Goal: Information Seeking & Learning: Find specific fact

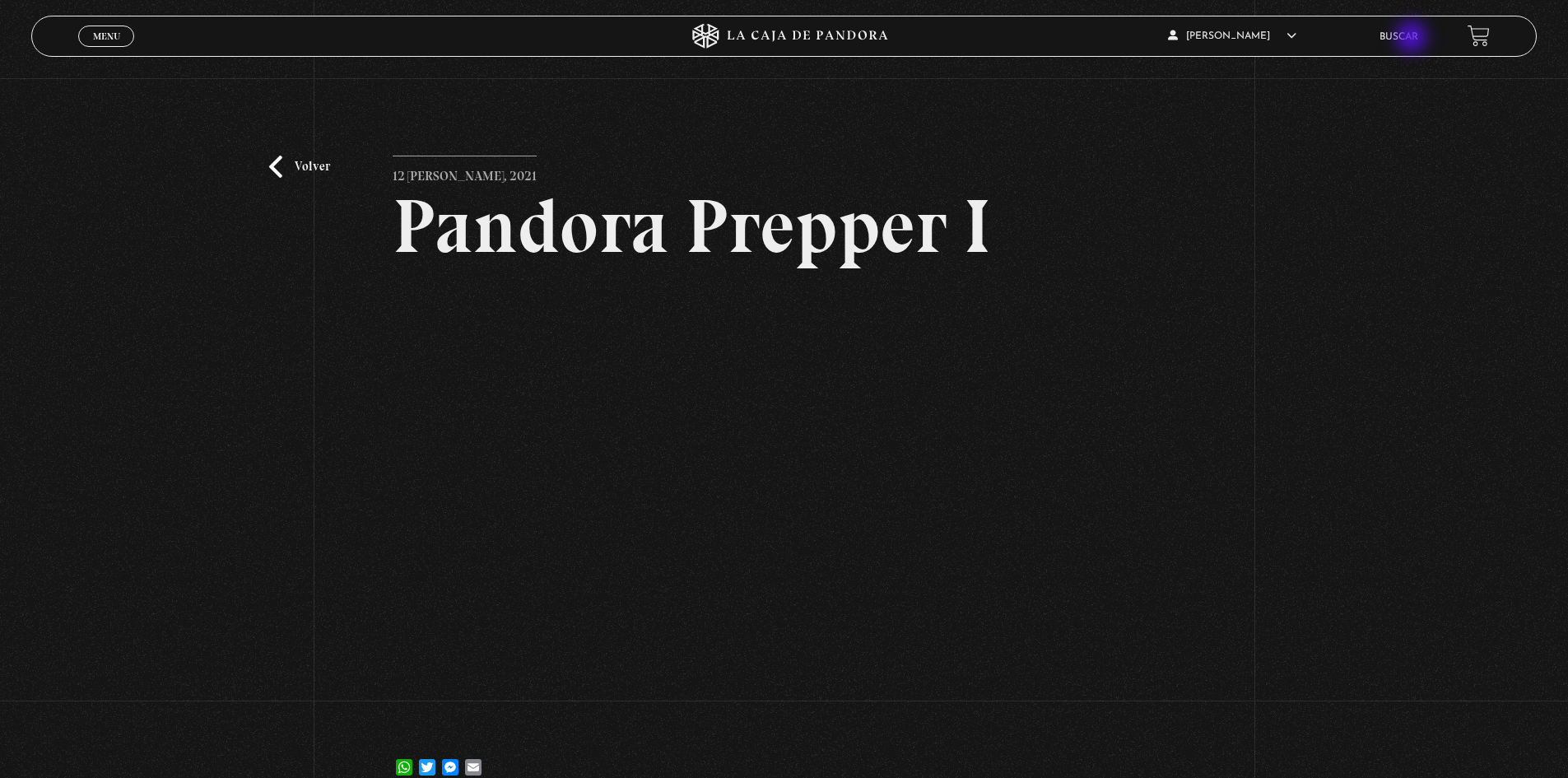
click at [1413, 38] on link "Buscar" at bounding box center [1399, 37] width 38 height 10
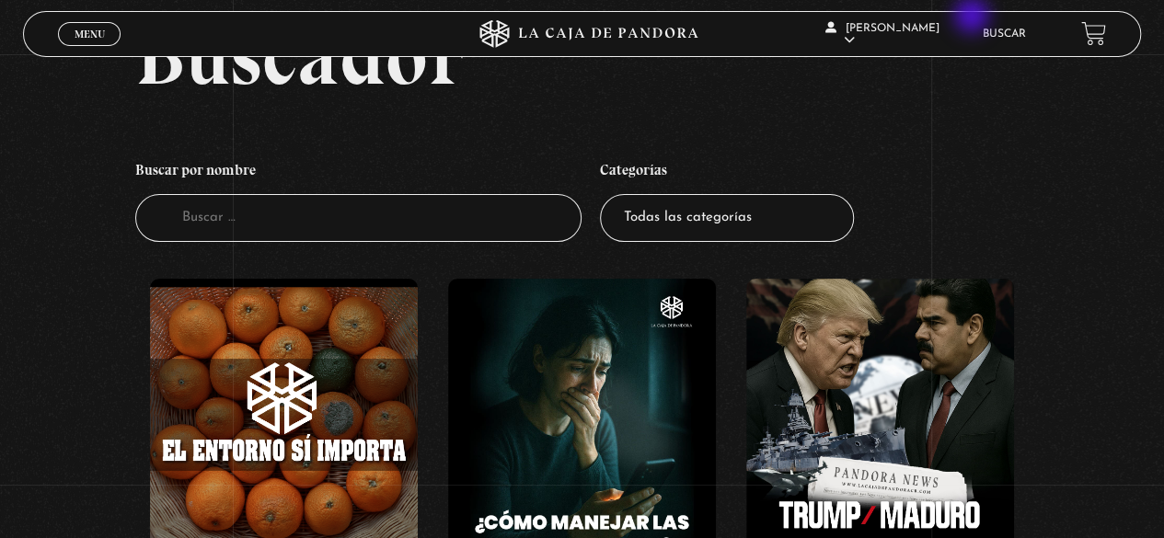
scroll to position [92, 0]
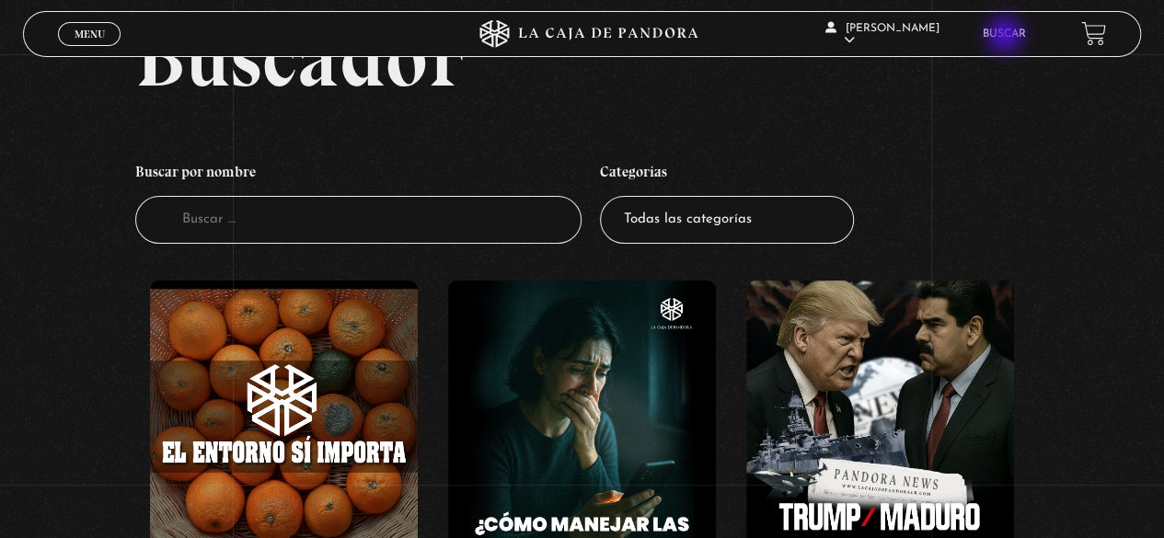
click at [1006, 37] on link "Buscar" at bounding box center [1003, 34] width 43 height 11
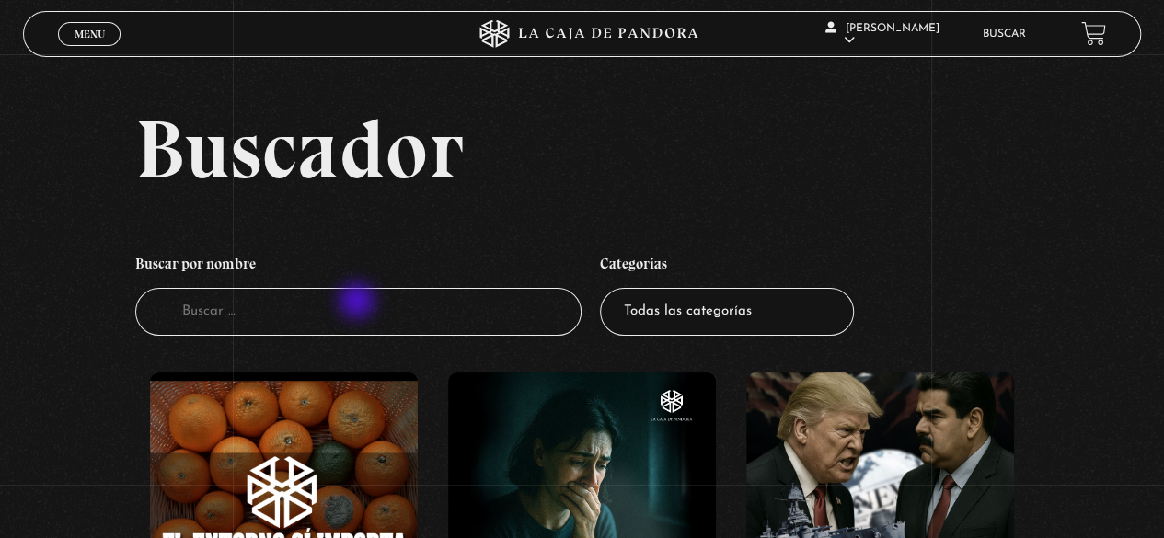
click at [358, 304] on input "Buscador" at bounding box center [358, 312] width 447 height 49
type input "greenland"
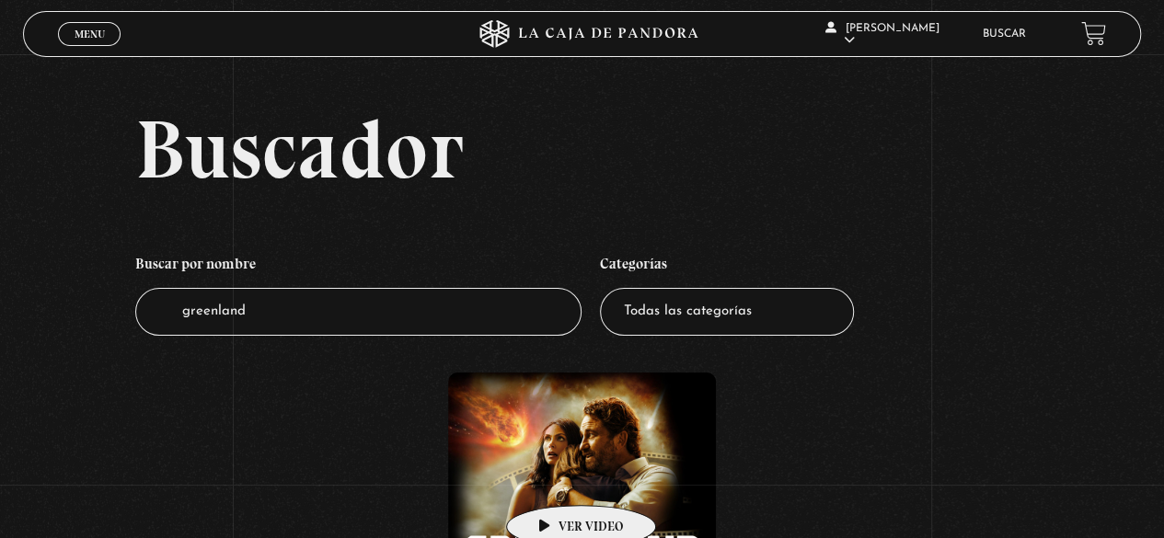
click at [554, 477] on figure at bounding box center [582, 507] width 268 height 268
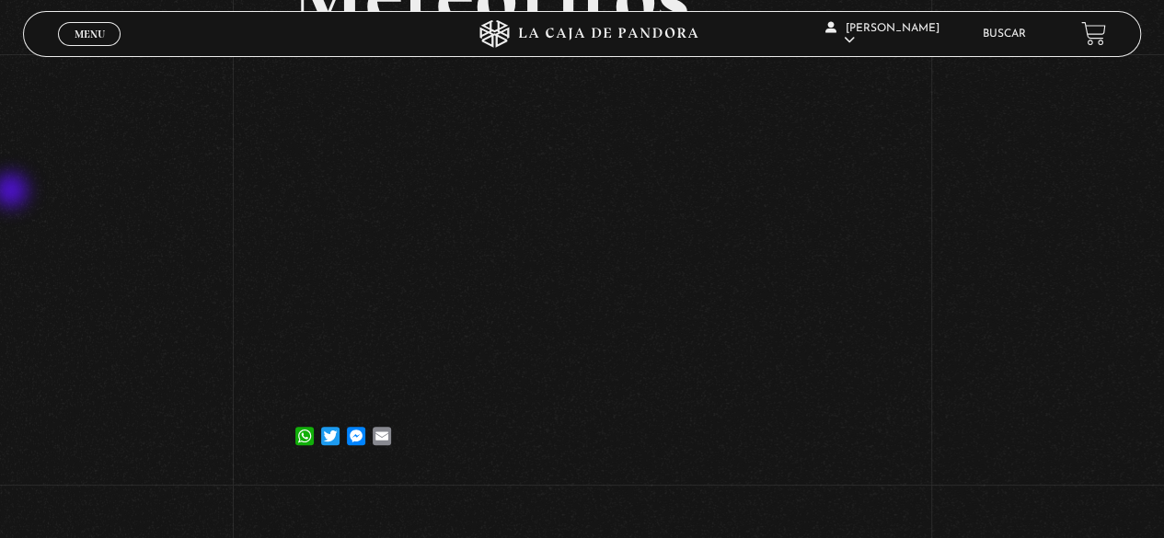
scroll to position [275, 0]
